Goal: Information Seeking & Learning: Get advice/opinions

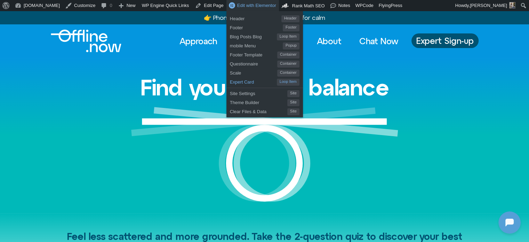
click at [230, 83] on span "Expert Card" at bounding box center [253, 80] width 47 height 9
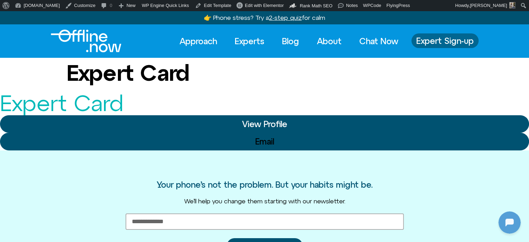
click at [437, 35] on link "Expert Sign-up" at bounding box center [444, 40] width 67 height 15
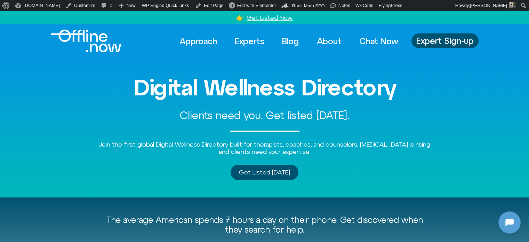
click at [107, 42] on img "Logo" at bounding box center [86, 41] width 71 height 23
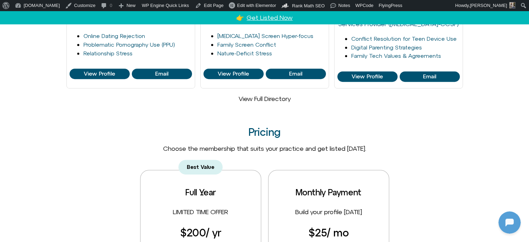
scroll to position [417, 0]
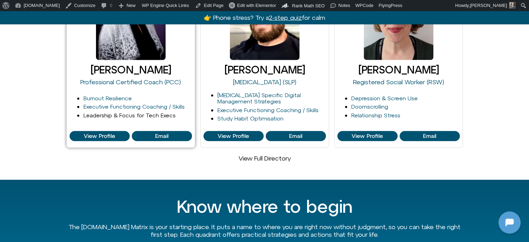
scroll to position [521, 0]
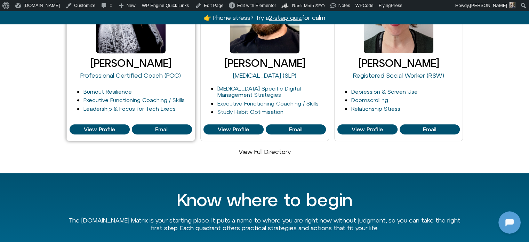
click at [120, 57] on link "[PERSON_NAME]" at bounding box center [130, 63] width 81 height 12
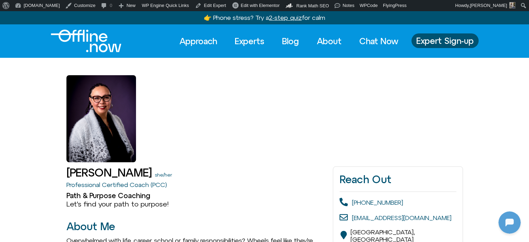
drag, startPoint x: 0, startPoint y: 0, endPoint x: 355, endPoint y: 51, distance: 358.3
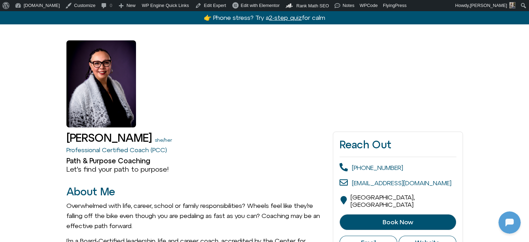
scroll to position [34, 0]
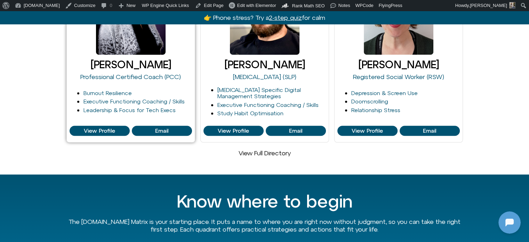
scroll to position [521, 0]
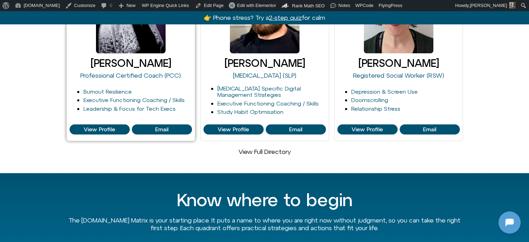
click at [145, 29] on link at bounding box center [131, 9] width 70 height 87
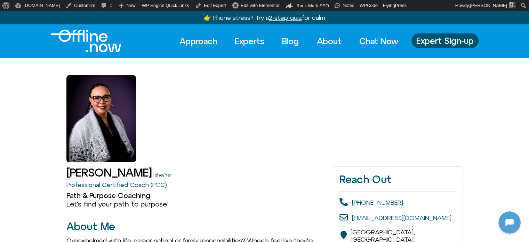
click at [99, 112] on div at bounding box center [101, 118] width 70 height 87
click at [243, 40] on link "Experts" at bounding box center [249, 40] width 42 height 15
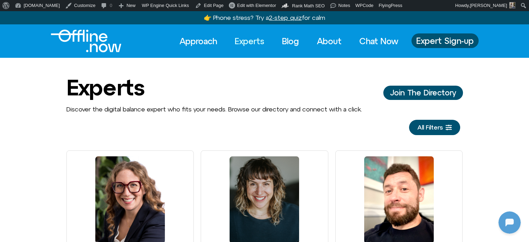
click at [80, 34] on img "Logo" at bounding box center [86, 41] width 71 height 23
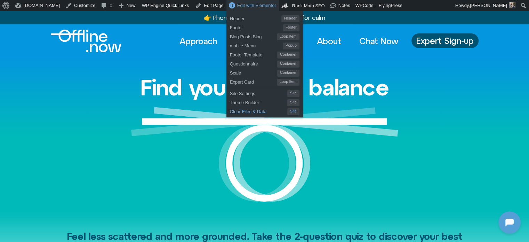
click at [230, 111] on span "Clear Files & Data" at bounding box center [258, 110] width 57 height 9
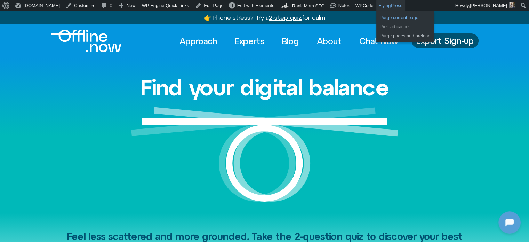
click at [376, 15] on link "Purge current page" at bounding box center [405, 17] width 58 height 9
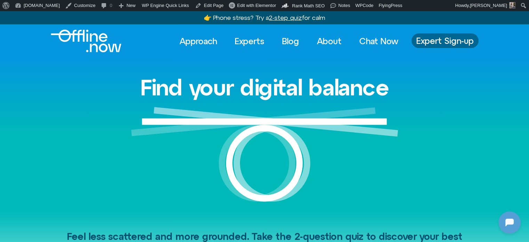
click at [446, 39] on span "Expert Sign-up" at bounding box center [444, 40] width 57 height 9
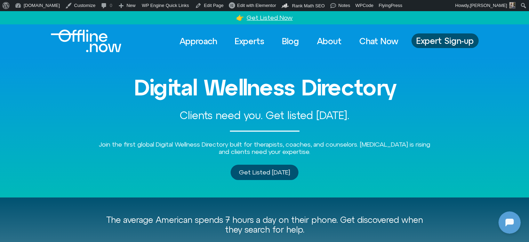
click at [92, 40] on img "Logo" at bounding box center [86, 41] width 71 height 23
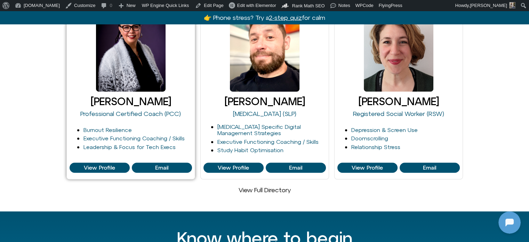
scroll to position [487, 0]
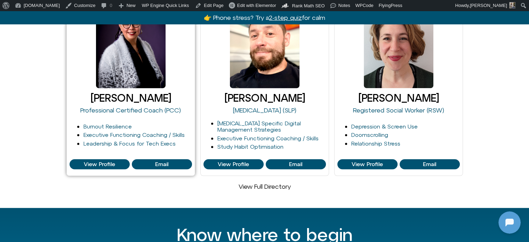
click at [132, 51] on link at bounding box center [131, 44] width 70 height 87
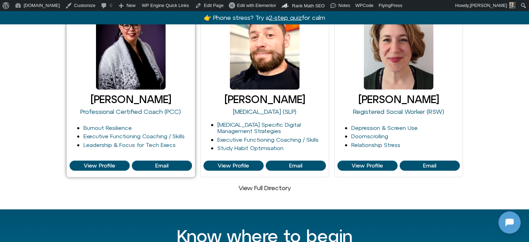
scroll to position [487, 0]
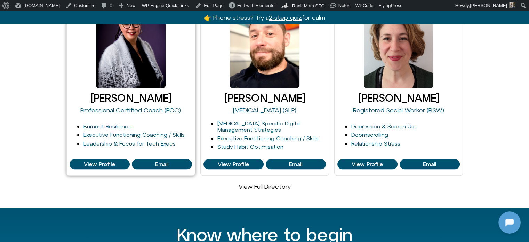
click at [132, 92] on link "[PERSON_NAME]" at bounding box center [130, 98] width 81 height 12
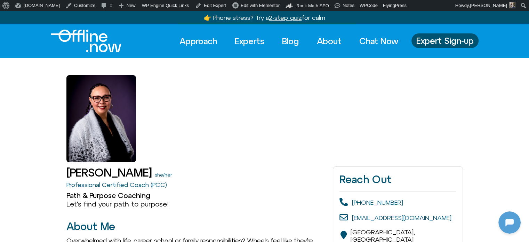
drag, startPoint x: 266, startPoint y: 71, endPoint x: 231, endPoint y: 61, distance: 36.0
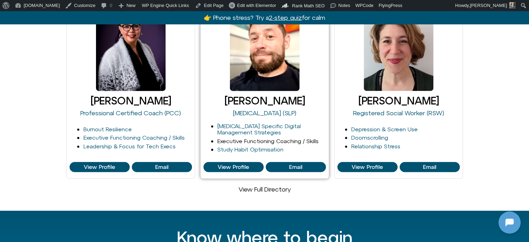
scroll to position [487, 0]
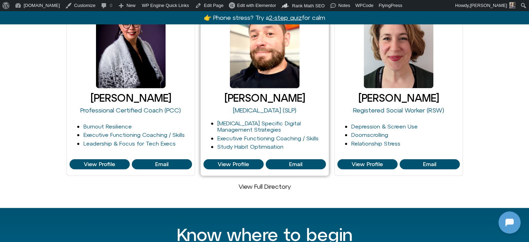
click at [274, 44] on link at bounding box center [265, 44] width 70 height 87
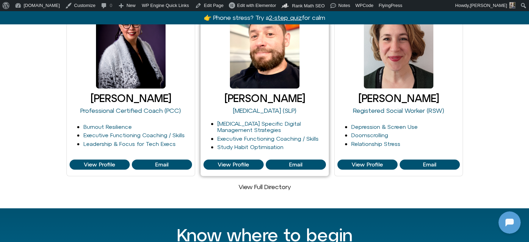
scroll to position [487, 0]
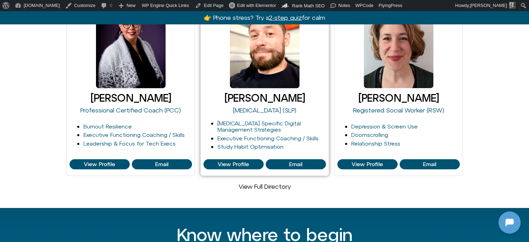
click at [264, 92] on link "[PERSON_NAME]" at bounding box center [264, 98] width 81 height 12
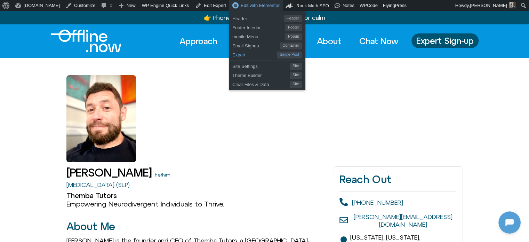
click at [232, 58] on span "Expert" at bounding box center [254, 53] width 44 height 9
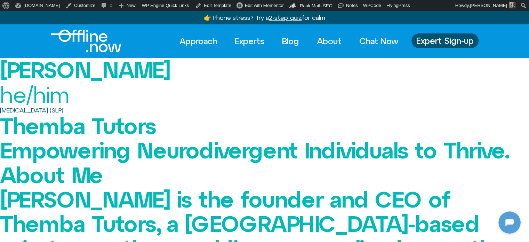
click at [76, 36] on img "Logo" at bounding box center [86, 41] width 71 height 23
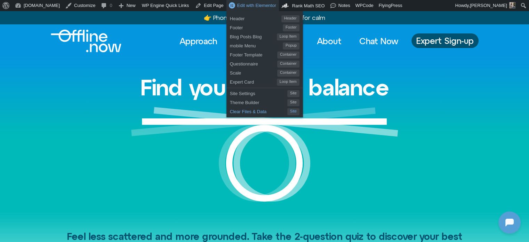
click at [231, 111] on span "Clear Files & Data" at bounding box center [258, 110] width 57 height 9
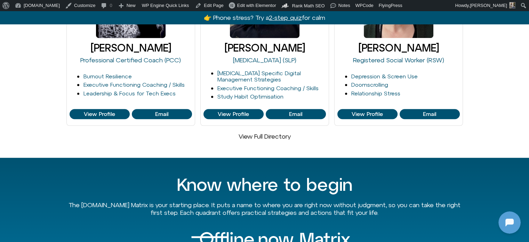
scroll to position [695, 0]
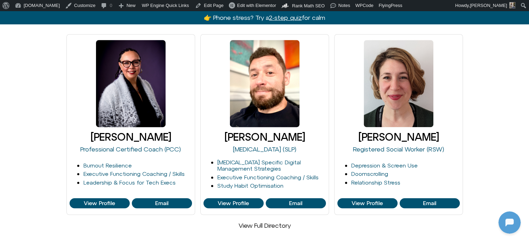
scroll to position [452, 0]
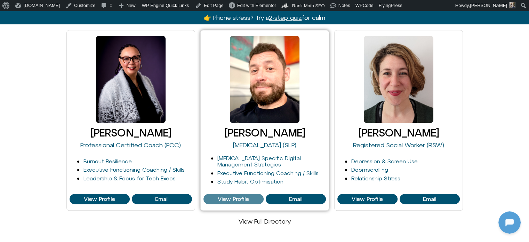
click at [235, 196] on span "View Profile" at bounding box center [233, 199] width 31 height 6
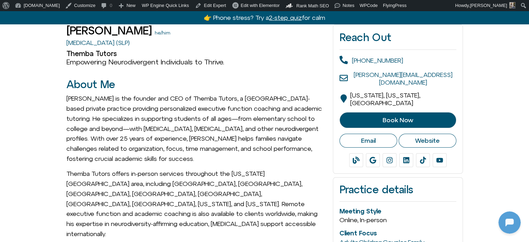
scroll to position [139, 0]
